Goal: Information Seeking & Learning: Learn about a topic

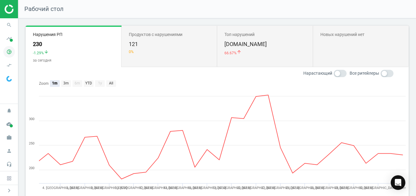
click at [12, 55] on icon "pie_chart_outlined" at bounding box center [9, 52] width 12 height 12
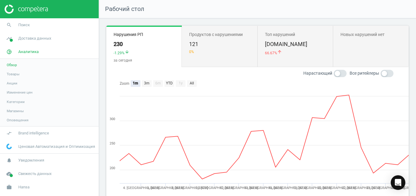
click at [13, 73] on span "Товары" at bounding box center [13, 73] width 13 height 5
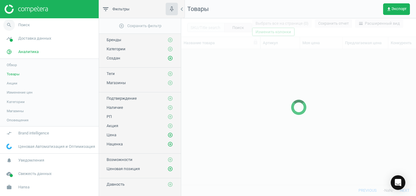
scroll to position [125, 229]
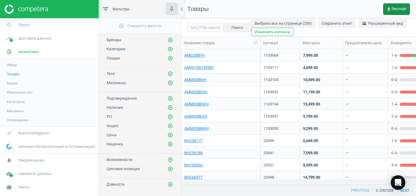
click at [395, 10] on span "get_app Экспорт" at bounding box center [396, 9] width 20 height 5
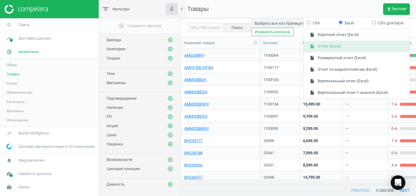
click at [365, 48] on button "insert_drive_file Отчет (Excel)" at bounding box center [356, 46] width 106 height 12
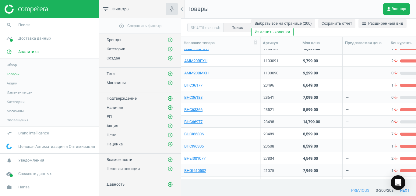
scroll to position [92, 0]
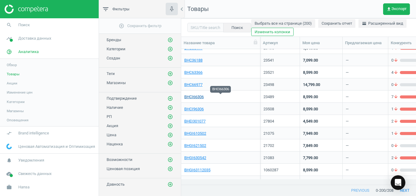
click at [197, 99] on link "BHCI66306" at bounding box center [193, 96] width 19 height 5
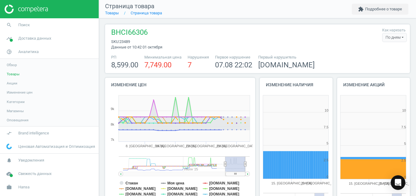
scroll to position [127, 77]
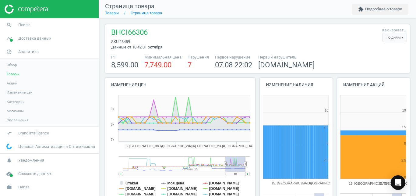
click at [387, 38] on div "По дням" at bounding box center [394, 37] width 25 height 9
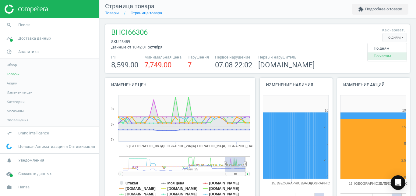
click at [378, 53] on button "По часам" at bounding box center [386, 55] width 39 height 7
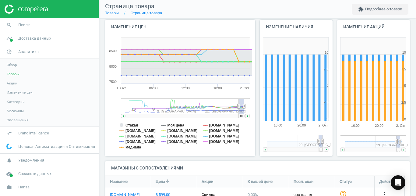
scroll to position [70, 0]
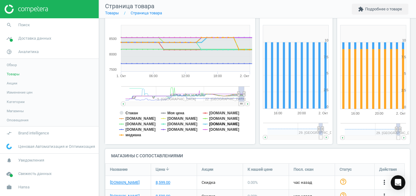
click at [211, 123] on tspan "[DOMAIN_NAME]" at bounding box center [224, 124] width 30 height 4
click at [129, 135] on tspan "медиана" at bounding box center [133, 135] width 16 height 4
click at [132, 130] on tspan "[DOMAIN_NAME]" at bounding box center [140, 129] width 30 height 4
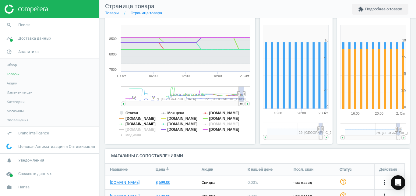
click at [140, 124] on tspan "[DOMAIN_NAME]" at bounding box center [140, 124] width 30 height 4
click at [135, 113] on tspan "Стакан" at bounding box center [131, 113] width 12 height 4
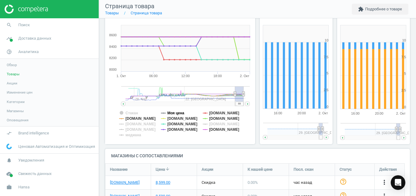
click at [178, 114] on tspan "Моя цена" at bounding box center [175, 113] width 17 height 4
click at [179, 124] on tspan "[DOMAIN_NAME]" at bounding box center [182, 124] width 30 height 4
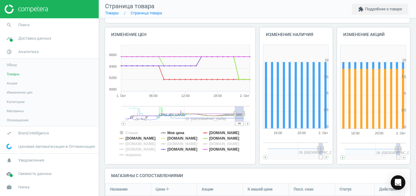
scroll to position [42, 0]
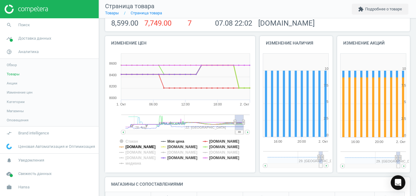
click at [152, 146] on tspan "[DOMAIN_NAME]" at bounding box center [140, 147] width 30 height 4
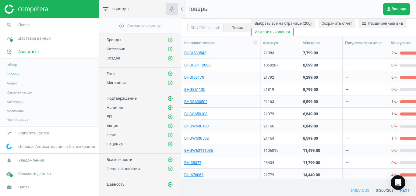
scroll to position [308, 0]
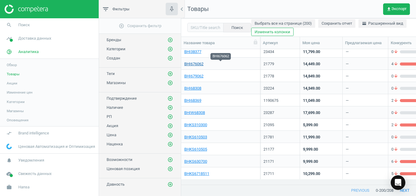
click at [198, 66] on link "BHI676062" at bounding box center [193, 63] width 19 height 5
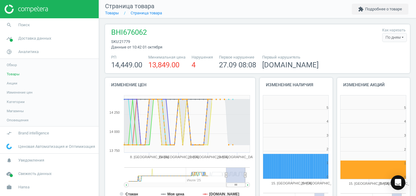
scroll to position [127, 77]
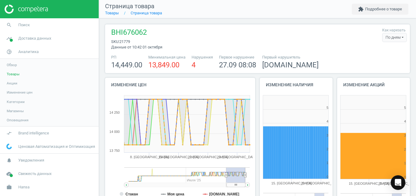
click at [391, 38] on div "По дням" at bounding box center [394, 37] width 25 height 9
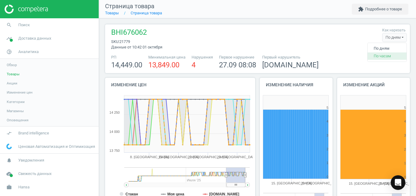
click at [377, 54] on button "По часам" at bounding box center [386, 55] width 39 height 7
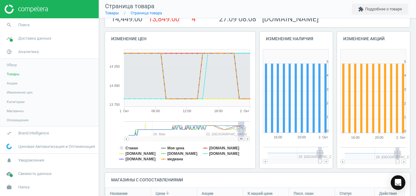
scroll to position [59, 0]
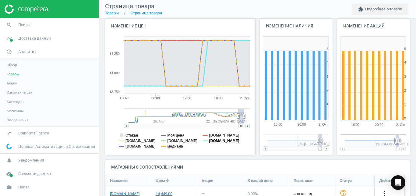
click at [214, 139] on tspan "[DOMAIN_NAME]" at bounding box center [224, 140] width 30 height 4
click at [173, 147] on tspan "медиана" at bounding box center [175, 146] width 16 height 4
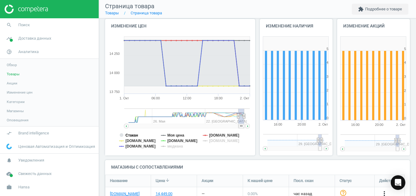
click at [137, 134] on tspan "Стакан" at bounding box center [131, 135] width 12 height 4
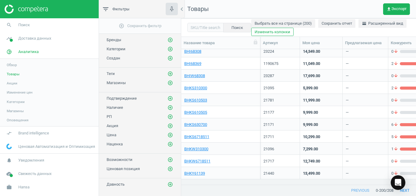
scroll to position [357, 0]
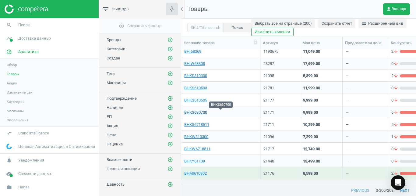
click at [199, 112] on link "BHKS630700" at bounding box center [195, 112] width 23 height 5
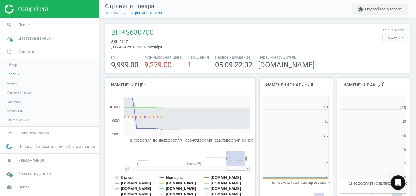
scroll to position [217, 305]
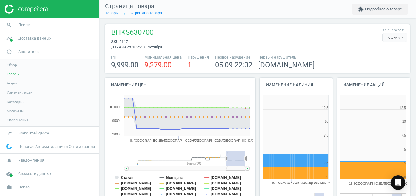
click at [384, 39] on div "По дням" at bounding box center [394, 37] width 25 height 9
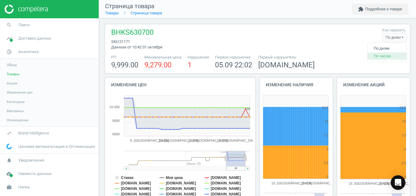
click at [376, 56] on button "По часам" at bounding box center [386, 55] width 39 height 7
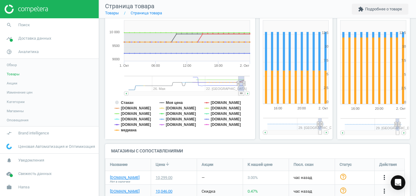
scroll to position [76, 0]
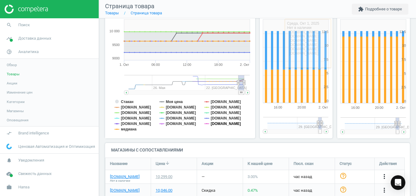
click at [229, 124] on tspan "[DOMAIN_NAME]" at bounding box center [226, 123] width 30 height 4
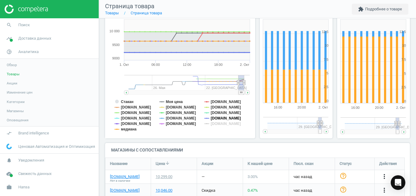
click at [221, 119] on tspan "[DOMAIN_NAME]" at bounding box center [226, 118] width 30 height 4
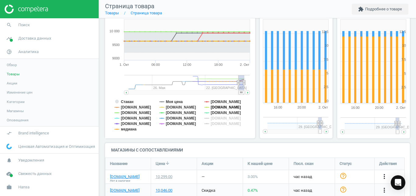
click at [224, 106] on tspan "[DOMAIN_NAME]" at bounding box center [226, 107] width 30 height 4
click at [172, 122] on tspan "[DOMAIN_NAME]" at bounding box center [181, 123] width 30 height 4
drag, startPoint x: 128, startPoint y: 125, endPoint x: 126, endPoint y: 130, distance: 4.9
click at [126, 130] on g "Стакан Моя цена [DOMAIN_NAME] [DOMAIN_NAME] [DOMAIN_NAME] [DOMAIN_NAME] [DOMAIN…" at bounding box center [177, 115] width 126 height 32
click at [126, 130] on tspan "медиана" at bounding box center [129, 129] width 16 height 4
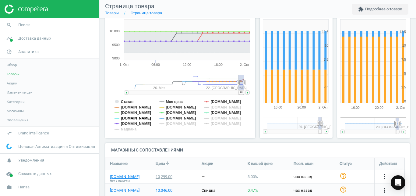
click at [130, 117] on tspan "[DOMAIN_NAME]" at bounding box center [136, 118] width 30 height 4
click at [130, 112] on tspan "[DOMAIN_NAME]" at bounding box center [136, 112] width 30 height 4
click at [127, 121] on tspan "[DOMAIN_NAME]" at bounding box center [136, 123] width 30 height 4
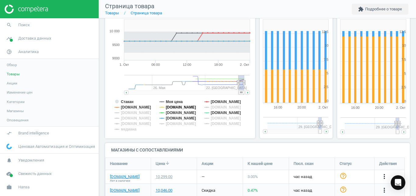
click at [169, 108] on tspan "[DOMAIN_NAME]" at bounding box center [181, 107] width 30 height 4
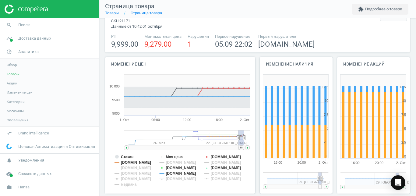
scroll to position [20, 0]
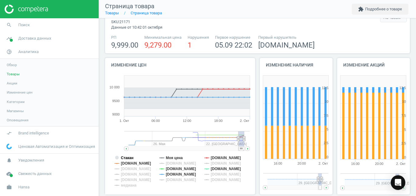
click at [123, 156] on tspan "Стакан" at bounding box center [127, 157] width 12 height 4
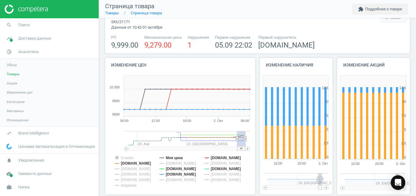
drag, startPoint x: 241, startPoint y: 148, endPoint x: 252, endPoint y: 148, distance: 11.3
click at [252, 148] on icon "Created with Highstock 6.2.0 Стакан Моя цена [DOMAIN_NAME] [DOMAIN_NAME] [DOMAI…" at bounding box center [179, 133] width 148 height 122
click at [215, 157] on tspan "[DOMAIN_NAME]" at bounding box center [226, 157] width 30 height 4
click at [183, 173] on tspan "[DOMAIN_NAME]" at bounding box center [181, 174] width 30 height 4
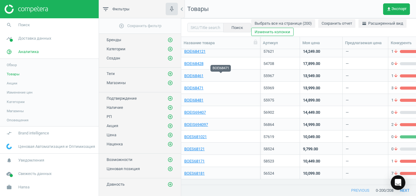
scroll to position [576, 0]
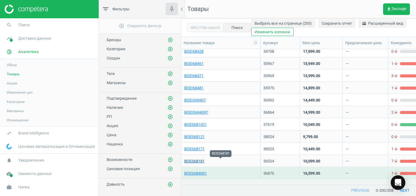
click at [191, 160] on link "BOES68181" at bounding box center [194, 160] width 20 height 5
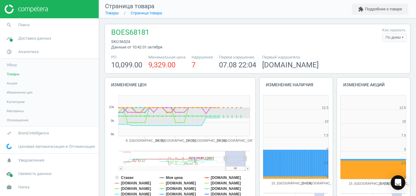
scroll to position [127, 77]
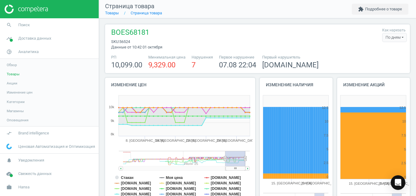
click at [389, 37] on div "По дням" at bounding box center [394, 37] width 25 height 9
click at [377, 58] on button "По часам" at bounding box center [386, 55] width 39 height 7
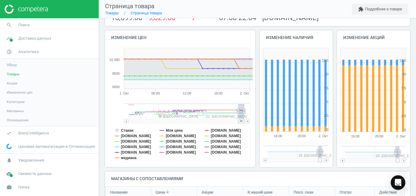
scroll to position [53, 0]
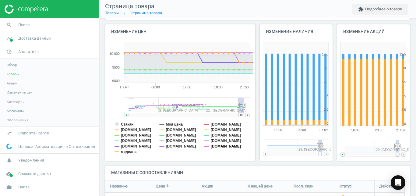
click at [212, 145] on tspan "[DOMAIN_NAME]" at bounding box center [226, 146] width 30 height 4
click at [218, 142] on tspan "[DOMAIN_NAME]" at bounding box center [226, 140] width 30 height 4
click at [218, 125] on tspan "[DOMAIN_NAME]" at bounding box center [226, 124] width 30 height 4
click at [216, 134] on tspan "[DOMAIN_NAME]" at bounding box center [226, 135] width 30 height 4
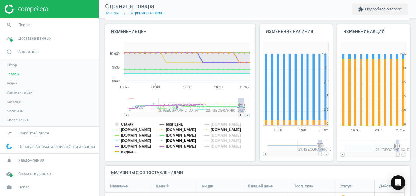
click at [176, 140] on tspan "[DOMAIN_NAME]" at bounding box center [181, 140] width 30 height 4
click at [173, 134] on tspan "[DOMAIN_NAME]" at bounding box center [181, 135] width 30 height 4
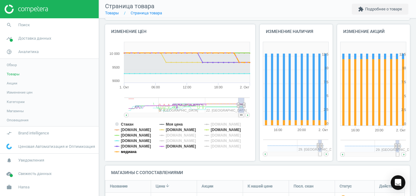
click at [128, 152] on tspan "медиана" at bounding box center [129, 151] width 16 height 4
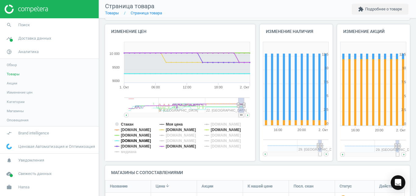
click at [133, 141] on tspan "[DOMAIN_NAME]" at bounding box center [136, 140] width 30 height 4
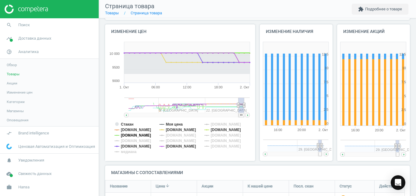
click at [132, 136] on tspan "[DOMAIN_NAME]" at bounding box center [136, 135] width 30 height 4
click at [130, 124] on tspan "Стакан" at bounding box center [127, 124] width 12 height 4
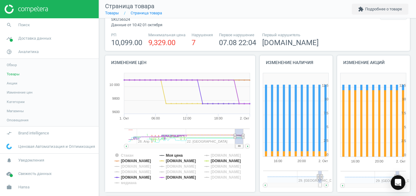
scroll to position [0, 0]
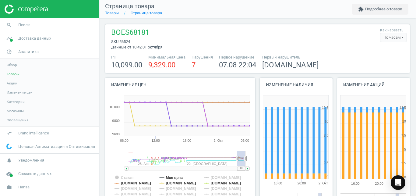
drag, startPoint x: 240, startPoint y: 169, endPoint x: 251, endPoint y: 169, distance: 11.3
click at [251, 169] on icon "Created with Highstock 6.2.0 Стакан Моя цена [DOMAIN_NAME] [DOMAIN_NAME] [DOMAI…" at bounding box center [179, 153] width 148 height 122
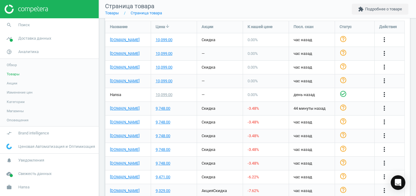
scroll to position [206, 0]
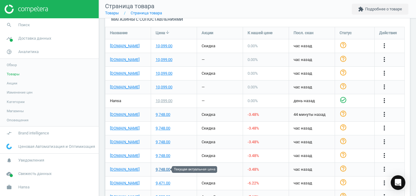
click at [164, 168] on div "9,748.00" at bounding box center [162, 168] width 15 height 5
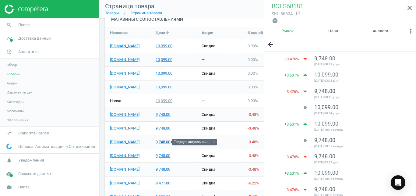
click at [166, 141] on div "9,748.00" at bounding box center [162, 141] width 15 height 5
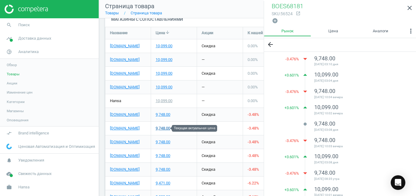
click at [165, 130] on div "9,748.00" at bounding box center [162, 127] width 15 height 5
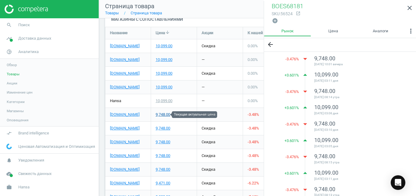
click at [167, 117] on div "9,748.00" at bounding box center [162, 114] width 15 height 5
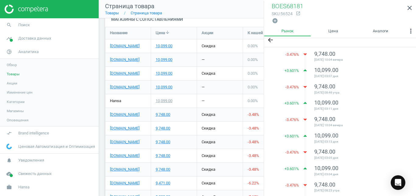
scroll to position [1, 0]
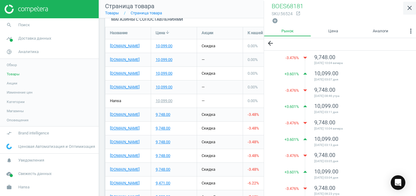
click at [406, 9] on icon "close" at bounding box center [409, 7] width 7 height 7
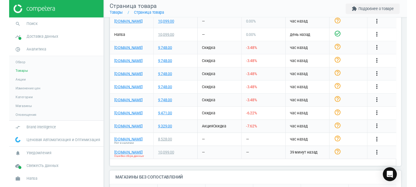
scroll to position [284, 0]
